Goal: Navigation & Orientation: Find specific page/section

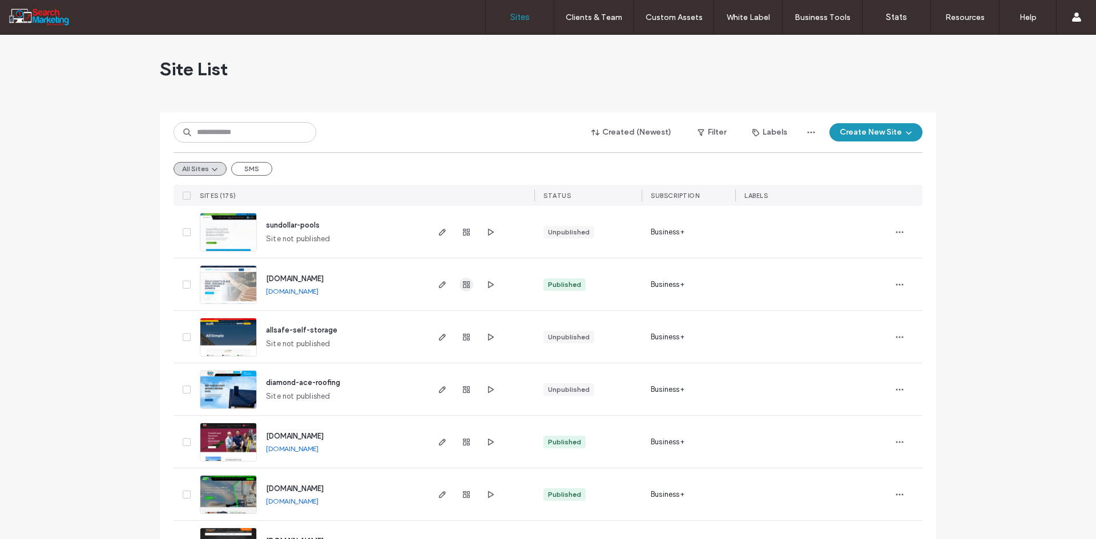
click at [460, 286] on span "button" at bounding box center [467, 285] width 14 height 14
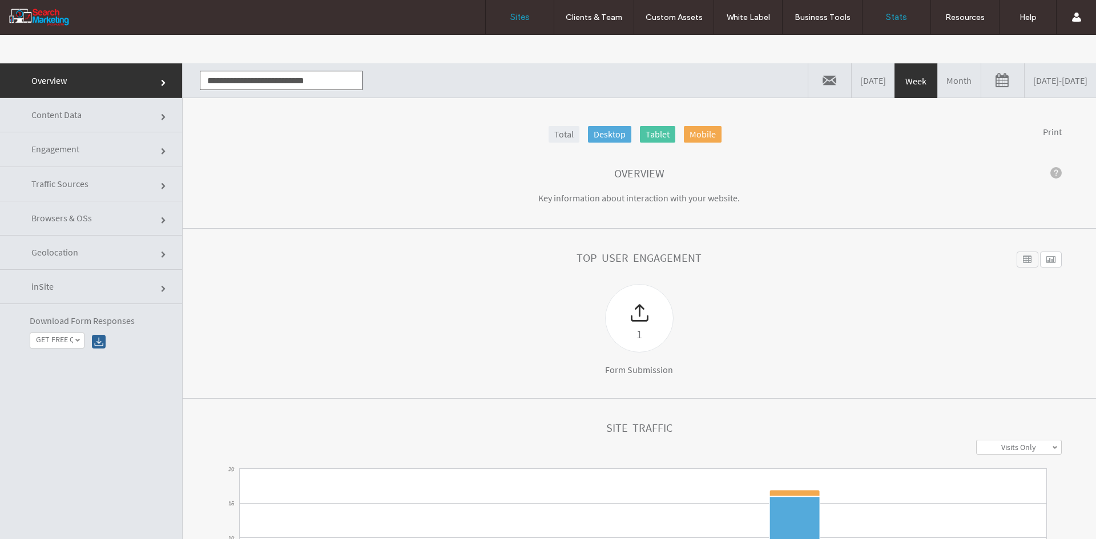
click at [526, 17] on label "Sites" at bounding box center [519, 17] width 19 height 10
